Goal: Task Accomplishment & Management: Manage account settings

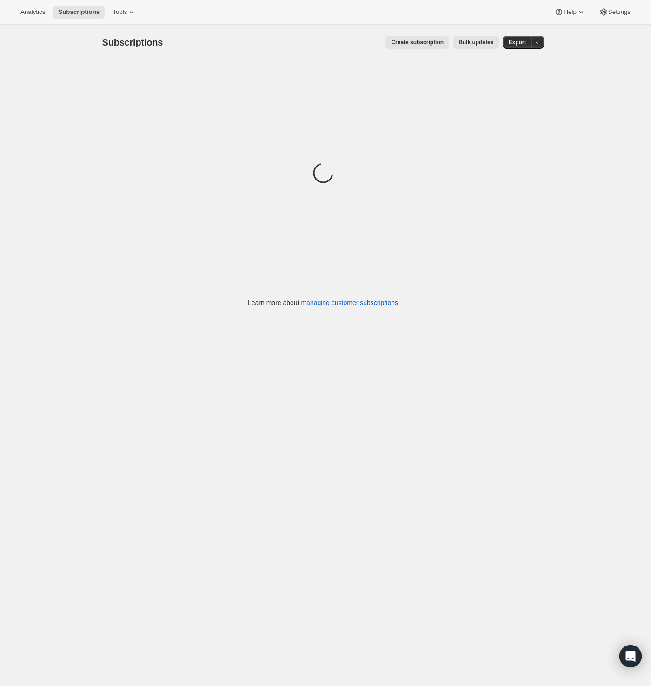
drag, startPoint x: 178, startPoint y: 133, endPoint x: 175, endPoint y: 128, distance: 6.1
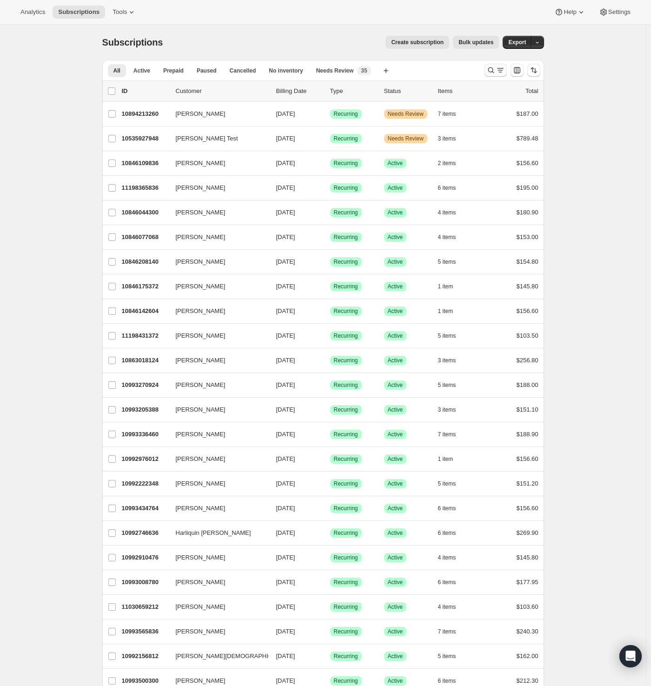
click at [498, 73] on icon "Search and filter results" at bounding box center [500, 70] width 9 height 9
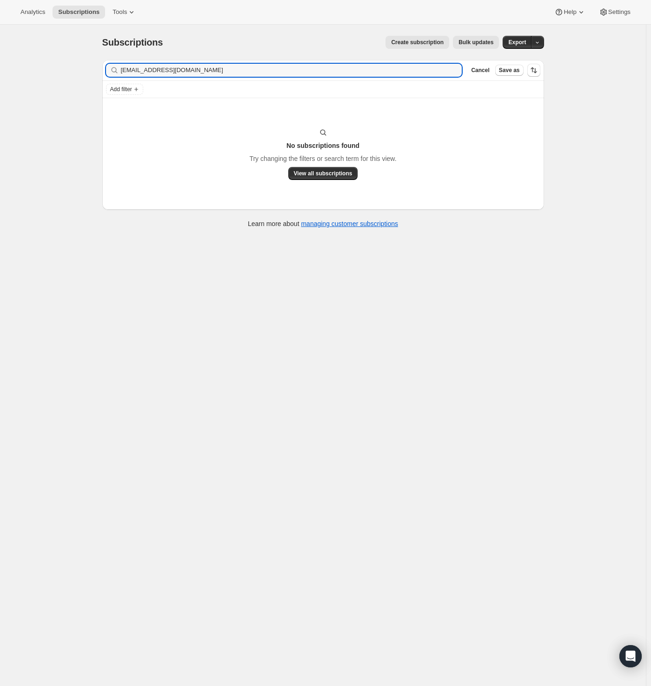
type input "harrysally3942@gmail.com"
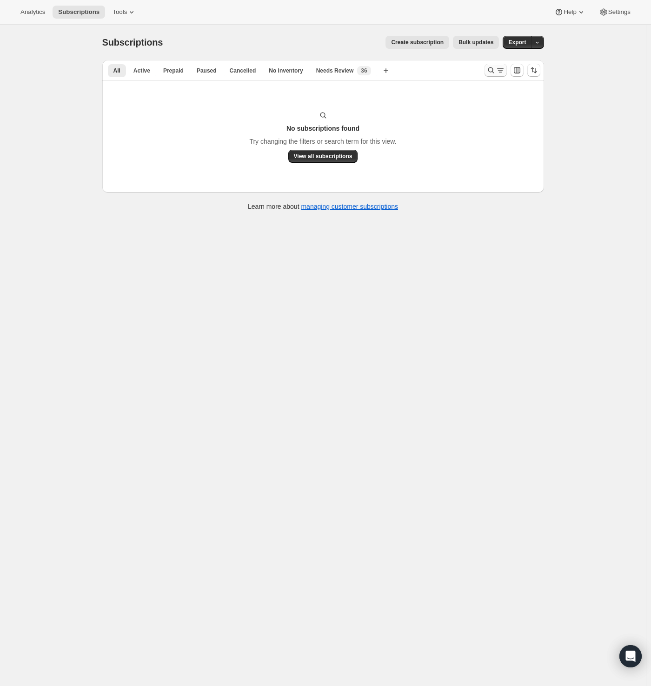
click at [501, 70] on icon "Search and filter results" at bounding box center [500, 70] width 9 height 9
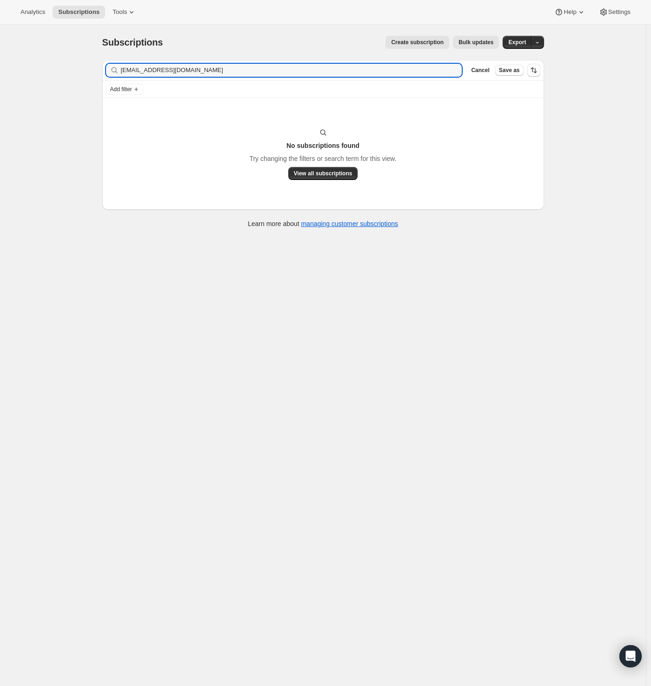
drag, startPoint x: 214, startPoint y: 71, endPoint x: -7, endPoint y: 82, distance: 221.1
click at [0, 82] on html "Analytics Subscriptions Tools Help Settings Skip to content Subscriptions. This…" at bounding box center [325, 343] width 651 height 686
click at [87, 70] on div "Subscriptions. This page is ready Subscriptions Create subscription Bulk update…" at bounding box center [323, 368] width 646 height 686
paste input "KVSTRNAD@YAHOO.COM"
click at [88, 119] on div "Subscriptions. This page is ready Subscriptions Create subscription Bulk update…" at bounding box center [323, 368] width 646 height 686
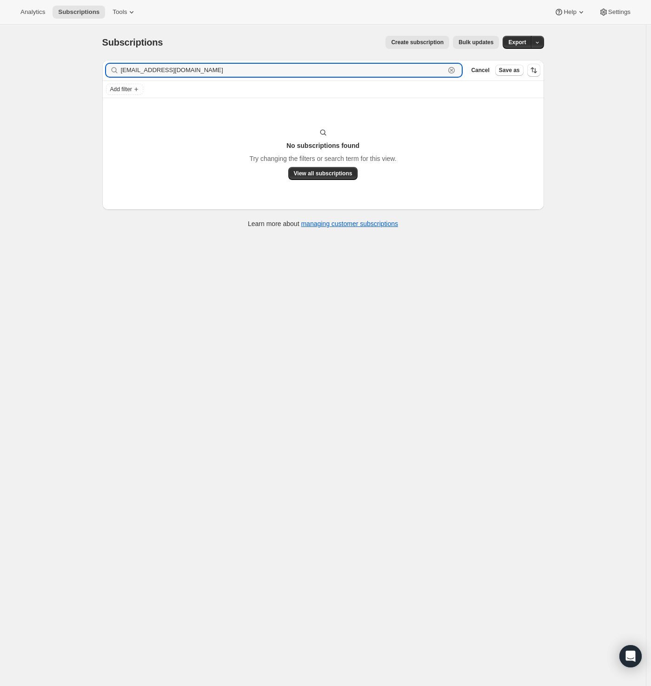
drag, startPoint x: 202, startPoint y: 74, endPoint x: 19, endPoint y: 80, distance: 183.3
click at [22, 77] on div "Subscriptions. This page is ready Subscriptions Create subscription Bulk update…" at bounding box center [323, 368] width 646 height 686
paste input "danyeleldridge@att.net"
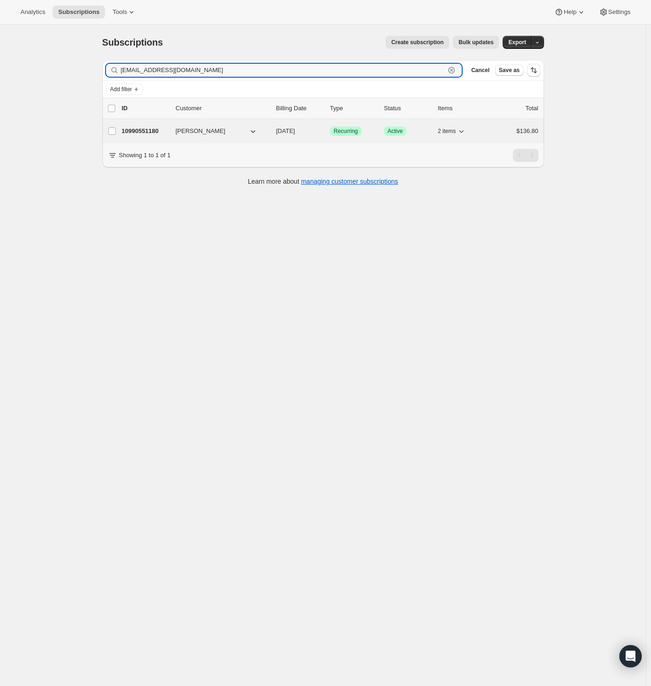
type input "danyeleldridge@att.net"
click at [149, 135] on p "10990551180" at bounding box center [145, 130] width 46 height 9
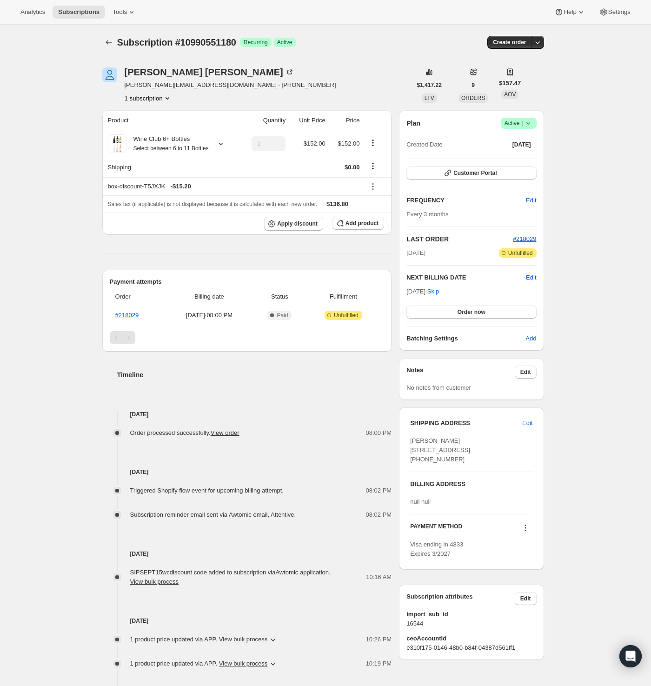
click at [537, 122] on span "Success Active |" at bounding box center [519, 123] width 36 height 11
click at [522, 159] on span "Cancel subscription" at bounding box center [517, 156] width 53 height 7
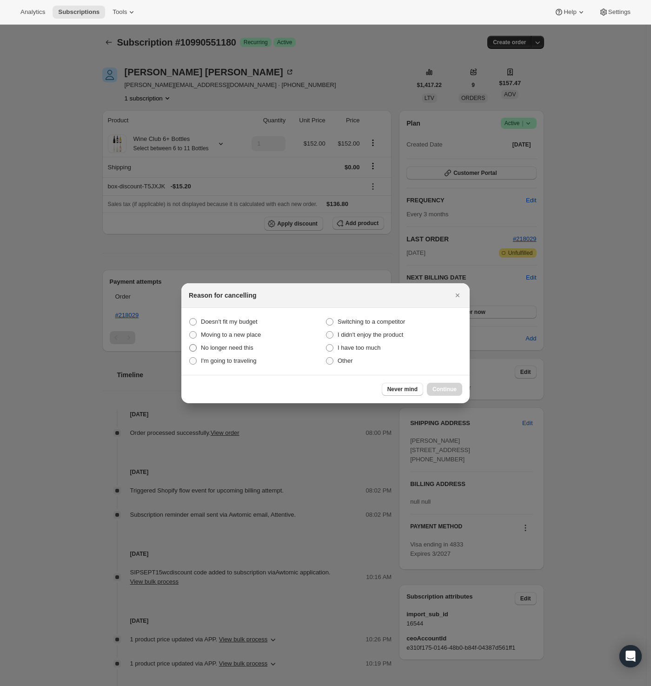
click at [224, 344] on span "No longer need this" at bounding box center [227, 347] width 53 height 7
click at [190, 344] on this "No longer need this" at bounding box center [189, 344] width 0 height 0
radio this "true"
drag, startPoint x: 445, startPoint y: 390, endPoint x: 438, endPoint y: 392, distance: 6.8
click at [445, 390] on span "Continue" at bounding box center [444, 388] width 24 height 7
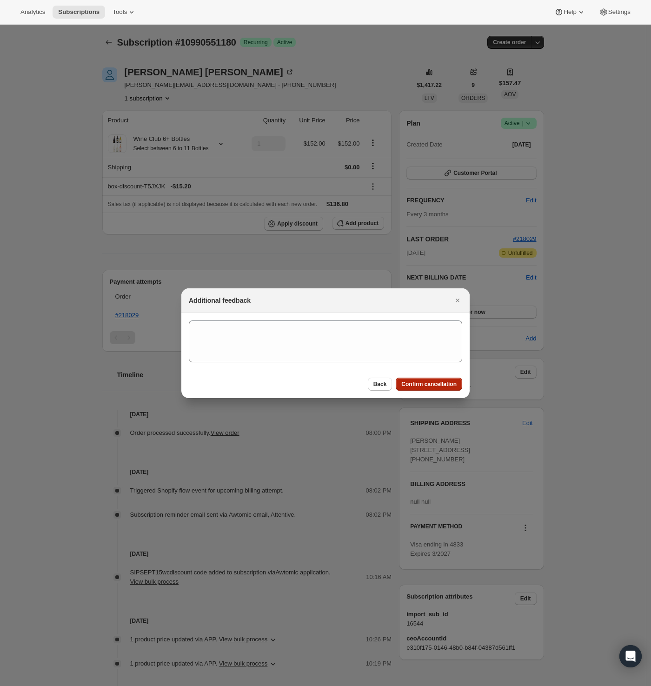
click at [441, 385] on span "Confirm cancellation" at bounding box center [428, 383] width 55 height 7
